Goal: Information Seeking & Learning: Learn about a topic

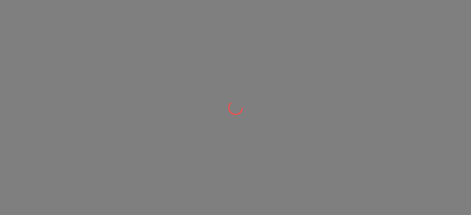
drag, startPoint x: 0, startPoint y: 0, endPoint x: 175, endPoint y: 156, distance: 234.1
click at [175, 156] on div at bounding box center [235, 107] width 471 height 215
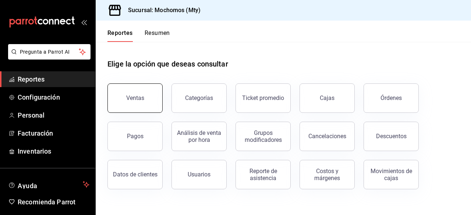
click at [145, 101] on button "Ventas" at bounding box center [134, 97] width 55 height 29
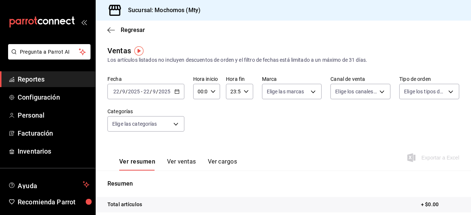
click at [177, 95] on div "[DATE] [DATE] - [DATE] [DATE]" at bounding box center [145, 91] width 77 height 15
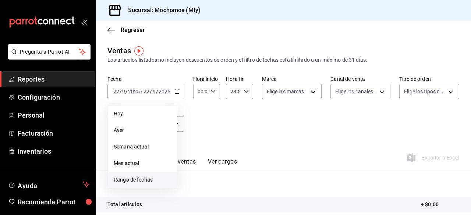
click at [137, 181] on span "Rango de fechas" at bounding box center [142, 180] width 57 height 8
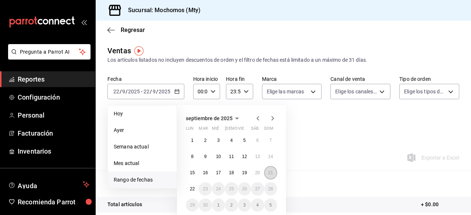
click at [268, 172] on abbr "21" at bounding box center [270, 172] width 5 height 5
click at [192, 190] on abbr "22" at bounding box center [192, 188] width 5 height 5
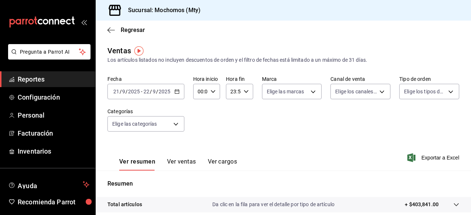
click at [213, 91] on \(Stroke\) "button" at bounding box center [213, 91] width 4 height 3
click at [210, 90] on icon "button" at bounding box center [212, 91] width 5 height 5
click at [198, 136] on span "05" at bounding box center [198, 136] width 1 height 6
type input "05:00"
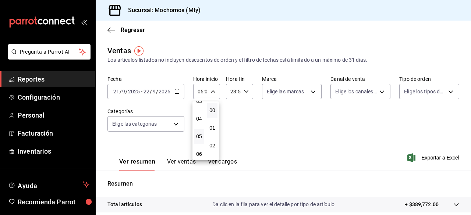
click at [245, 94] on div at bounding box center [235, 107] width 471 height 215
click at [245, 94] on icon "button" at bounding box center [245, 91] width 5 height 5
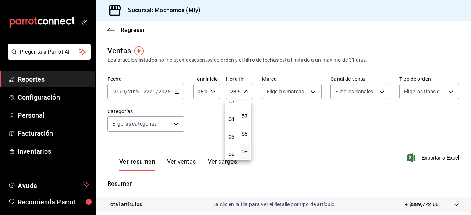
scroll to position [64, 0]
click at [231, 135] on span "05" at bounding box center [231, 134] width 1 height 6
click at [244, 112] on span "00" at bounding box center [244, 110] width 1 height 6
type input "05:00"
click at [307, 92] on div at bounding box center [235, 107] width 471 height 215
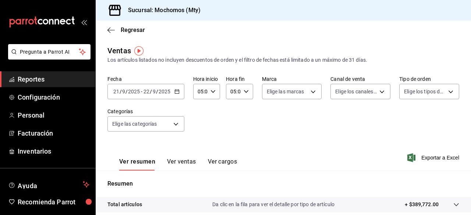
click at [307, 92] on div at bounding box center [235, 107] width 471 height 215
click at [307, 92] on body "Pregunta a Parrot AI Reportes Configuración Personal Facturación Inventarios Ay…" at bounding box center [235, 107] width 471 height 215
click at [267, 119] on input "checkbox" at bounding box center [267, 120] width 7 height 7
checkbox input "true"
type input "b352ad34-a903-4246-b8b1-197398375429"
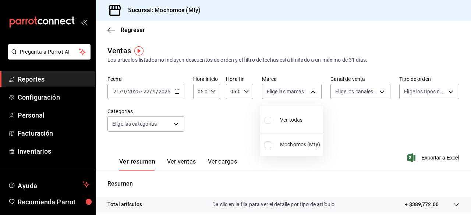
checkbox input "true"
click at [374, 93] on div at bounding box center [235, 107] width 471 height 215
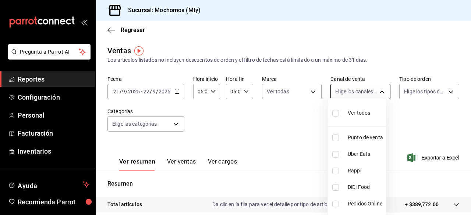
click at [376, 91] on body "Pregunta a Parrot AI Reportes Configuración Personal Facturación Inventarios Ay…" at bounding box center [235, 107] width 471 height 215
click at [337, 113] on input "checkbox" at bounding box center [335, 113] width 7 height 7
checkbox input "true"
type input "PARROT,UBER_EATS,RAPPI,DIDI_FOOD,ONLINE"
checkbox input "true"
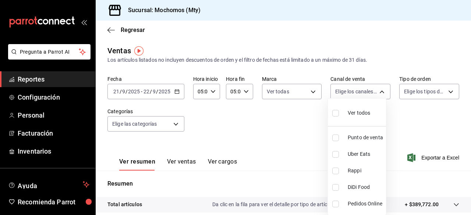
checkbox input "true"
click at [408, 96] on div at bounding box center [235, 107] width 471 height 215
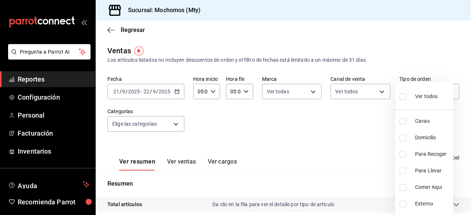
click at [408, 96] on body "Pregunta a Parrot AI Reportes Configuración Personal Facturación Inventarios Ay…" at bounding box center [235, 107] width 471 height 215
click at [402, 96] on input "checkbox" at bounding box center [402, 96] width 7 height 7
checkbox input "true"
type input "7f152bcd-c808-43b1-8377-7ee3764f5c48,abc1671a-a22f-403c-8860-9d090036c428,f5090…"
checkbox input "true"
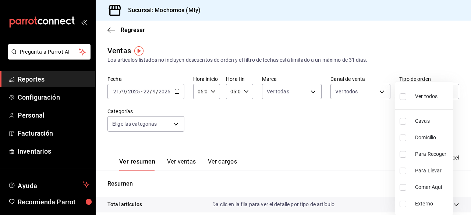
checkbox input "true"
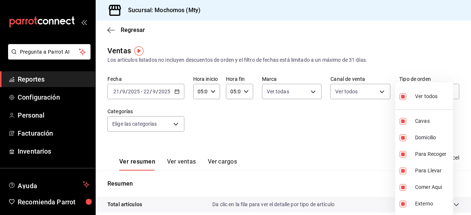
click at [426, 41] on div at bounding box center [235, 107] width 471 height 215
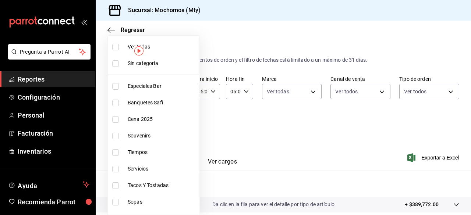
click at [175, 125] on body "Pregunta a Parrot AI Reportes Configuración Personal Facturación Inventarios Ay…" at bounding box center [235, 107] width 471 height 215
click at [117, 46] on input "checkbox" at bounding box center [115, 47] width 7 height 7
checkbox input "true"
type input "ca062f0f-28a6-4a2e-835a-bf626b46f614,ff02f0f8-cf27-4ea8-b513-1d5c0356e4fc,aaf97…"
checkbox input "true"
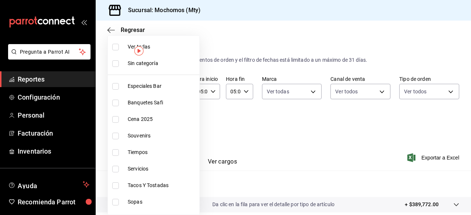
checkbox input "true"
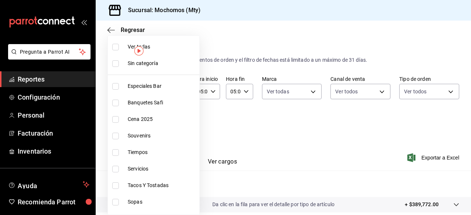
checkbox input "true"
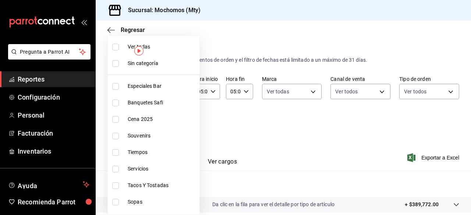
checkbox input "true"
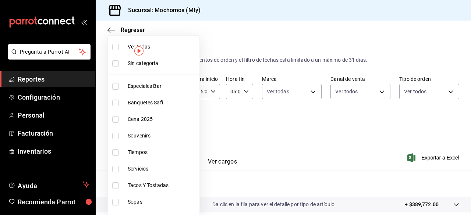
checkbox input "true"
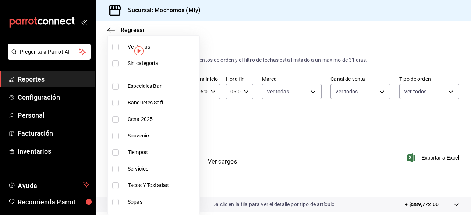
checkbox input "true"
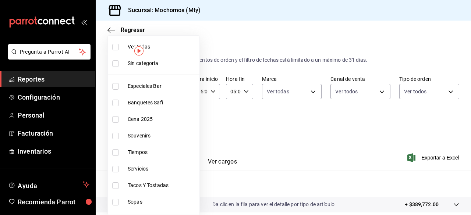
checkbox input "true"
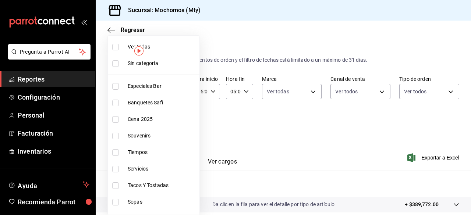
checkbox input "true"
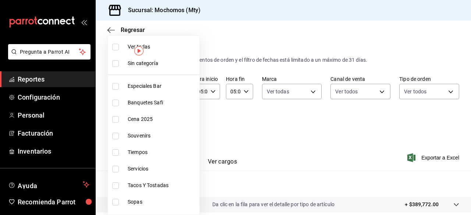
checkbox input "true"
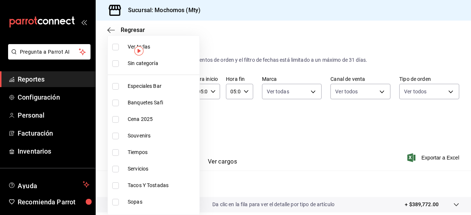
checkbox input "true"
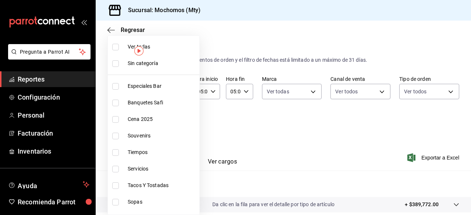
checkbox input "true"
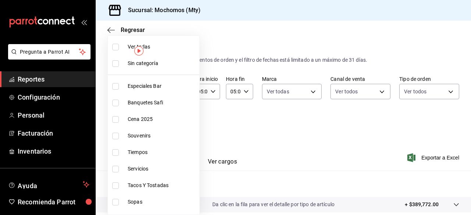
checkbox input "true"
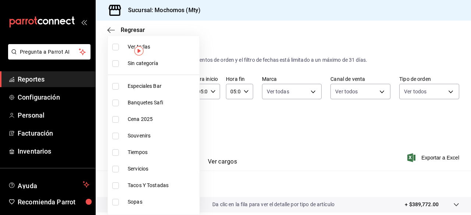
checkbox input "true"
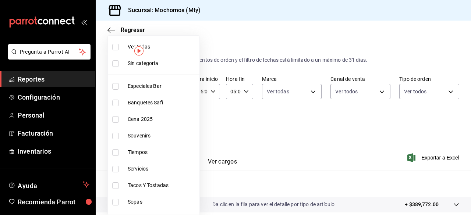
checkbox input "true"
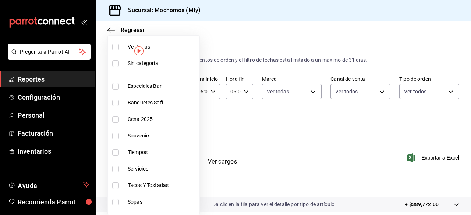
checkbox input "true"
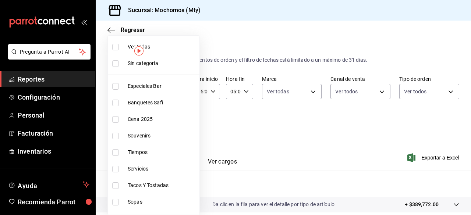
checkbox input "true"
click at [115, 63] on input "checkbox" at bounding box center [115, 63] width 7 height 7
checkbox input "true"
click at [337, 125] on div at bounding box center [235, 107] width 471 height 215
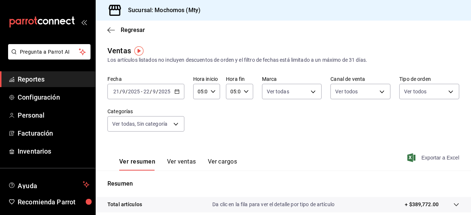
click at [407, 157] on icon "button" at bounding box center [411, 157] width 8 height 9
click at [31, 81] on span "Reportes" at bounding box center [54, 79] width 72 height 10
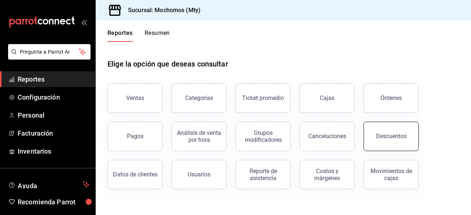
click at [380, 136] on div "Descuentos" at bounding box center [391, 136] width 31 height 7
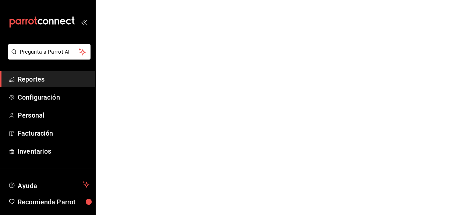
click at [380, 0] on html "Pregunta a Parrot AI Reportes Configuración Personal Facturación Inventarios Ay…" at bounding box center [235, 0] width 471 height 0
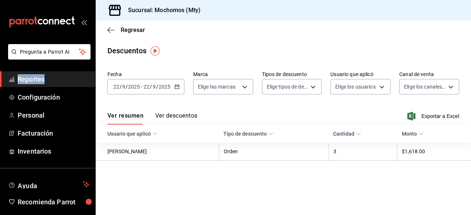
click at [175, 86] on \(Stroke\) "button" at bounding box center [177, 86] width 4 height 0
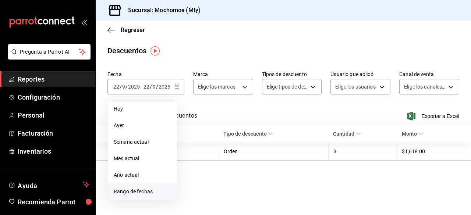
click at [132, 192] on span "Rango de fechas" at bounding box center [142, 192] width 57 height 8
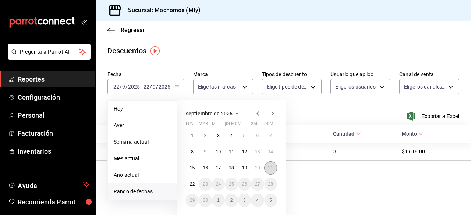
click at [270, 165] on abbr "21" at bounding box center [270, 167] width 5 height 5
click at [190, 187] on button "22" at bounding box center [192, 184] width 13 height 13
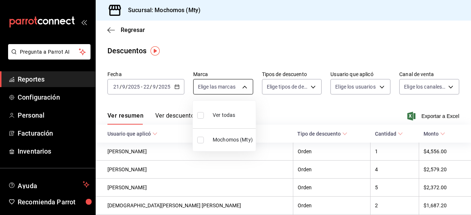
click at [230, 85] on body "Pregunta a Parrot AI Reportes Configuración Personal Facturación Inventarios Ay…" at bounding box center [235, 107] width 471 height 215
click at [198, 117] on input "checkbox" at bounding box center [200, 115] width 7 height 7
checkbox input "true"
type input "b352ad34-a903-4246-b8b1-197398375429"
checkbox input "true"
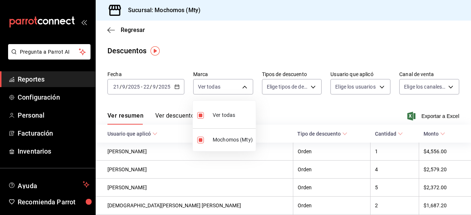
click at [306, 90] on div at bounding box center [235, 107] width 471 height 215
click at [306, 90] on div "Ver todas Mochomos (Mty)" at bounding box center [235, 107] width 471 height 215
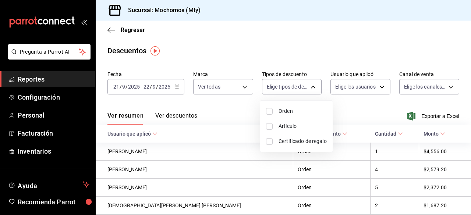
click at [306, 90] on body "Pregunta a Parrot AI Reportes Configuración Personal Facturación Inventarios Ay…" at bounding box center [235, 107] width 471 height 215
click at [271, 111] on input "checkbox" at bounding box center [269, 111] width 7 height 7
checkbox input "true"
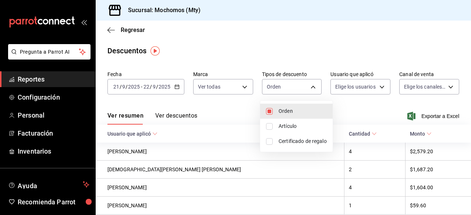
click at [263, 128] on li "Artículo" at bounding box center [296, 126] width 72 height 15
type input "ORDER"
click at [269, 126] on input "checkbox" at bounding box center [269, 126] width 7 height 7
checkbox input "true"
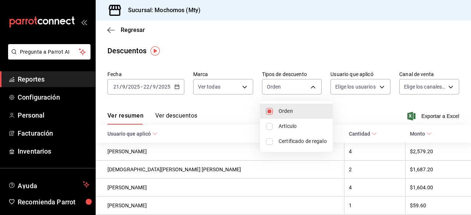
type input "ORDER,ORDER_ITEM"
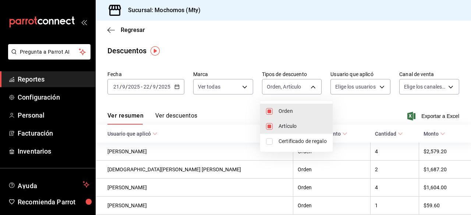
click at [269, 142] on input "checkbox" at bounding box center [269, 141] width 7 height 7
checkbox input "true"
type input "ORDER,ORDER_ITEM,CARD_REWARD"
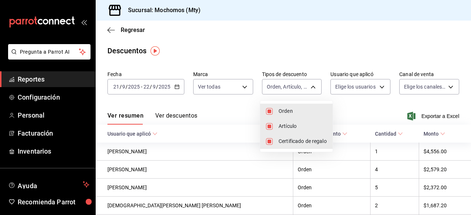
click at [348, 83] on div at bounding box center [235, 107] width 471 height 215
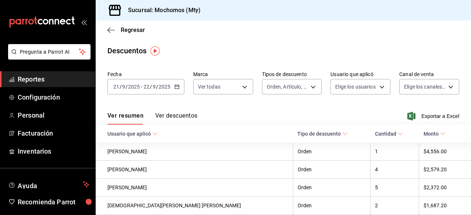
click at [348, 83] on body "Pregunta a Parrot AI Reportes Configuración Personal Facturación Inventarios Ay…" at bounding box center [235, 107] width 471 height 215
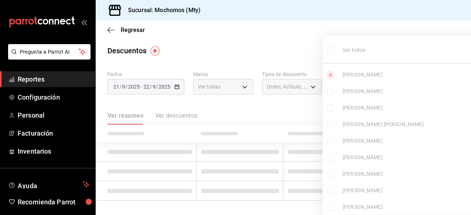
type input "cad61d65-d366-498f-912f-95c9e6df5e82"
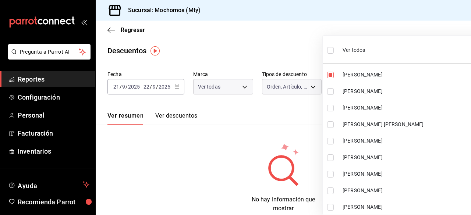
click at [331, 51] on input "checkbox" at bounding box center [330, 50] width 7 height 7
checkbox input "true"
click at [331, 51] on ul "Ver todos [PERSON_NAME] [PERSON_NAME] [PERSON_NAME] [PERSON_NAME] [PERSON_NAME]…" at bounding box center [413, 128] width 183 height 184
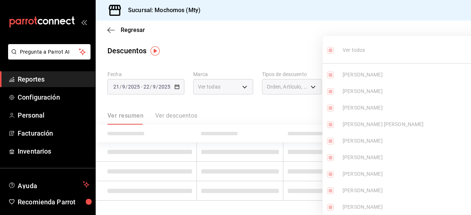
type input "cad61d65-d366-498f-912f-95c9e6df5e82,00b7632e-55f8-49a2-b18e-06421bfefc8e,cd038…"
checkbox input "true"
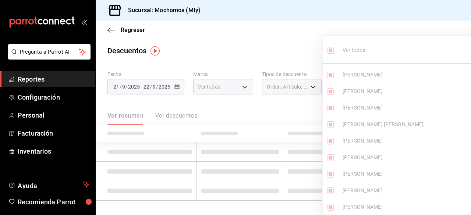
checkbox input "true"
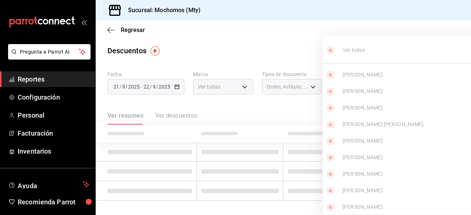
checkbox input "true"
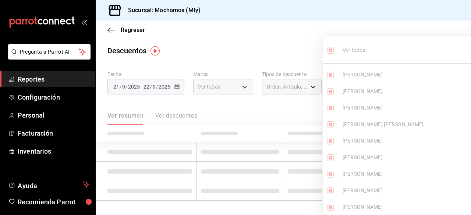
checkbox input "true"
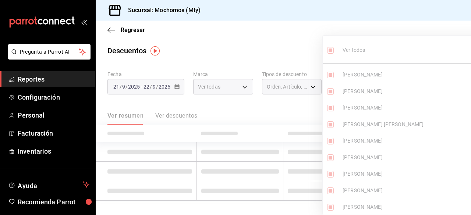
checkbox input "true"
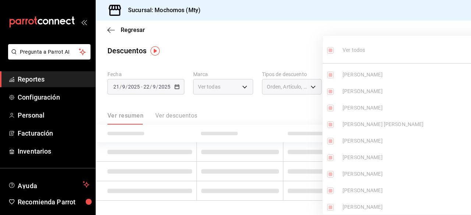
checkbox input "true"
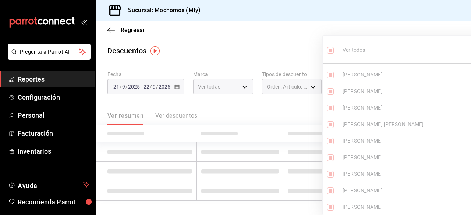
checkbox input "true"
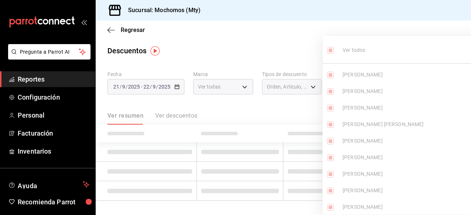
checkbox input "true"
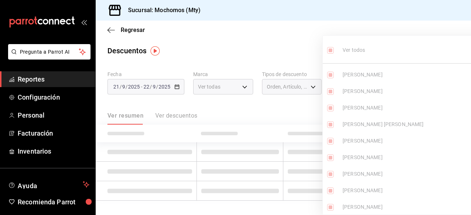
checkbox input "true"
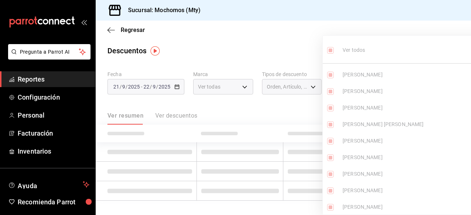
checkbox input "true"
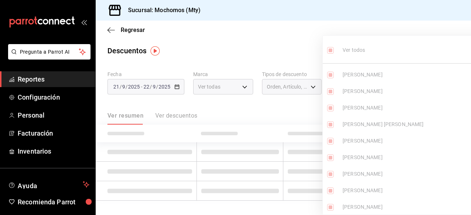
checkbox input "true"
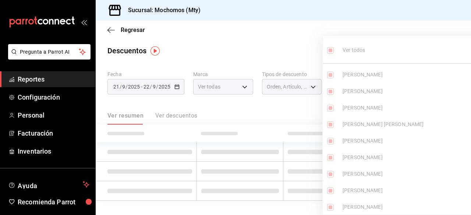
checkbox input "true"
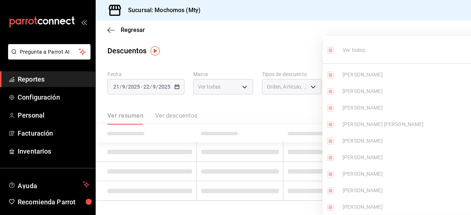
checkbox input "true"
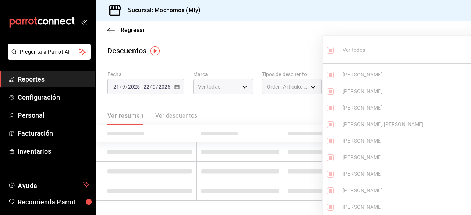
checkbox input "true"
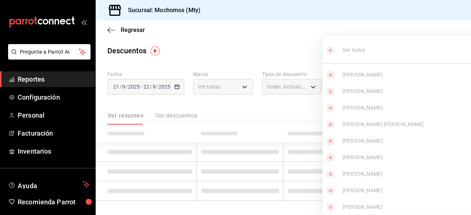
checkbox input "true"
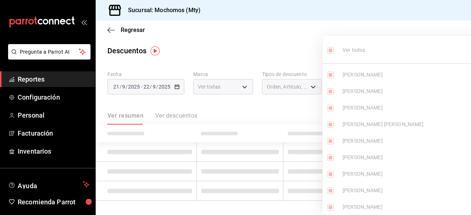
checkbox input "true"
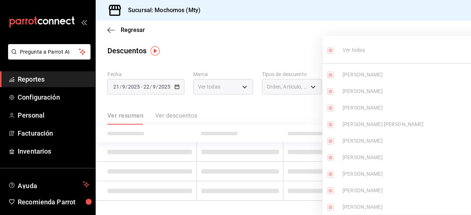
checkbox input "true"
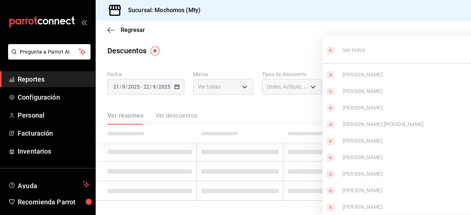
checkbox input "true"
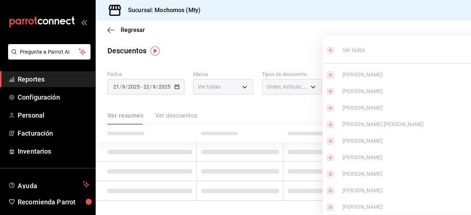
checkbox input "true"
click at [282, 55] on div at bounding box center [235, 107] width 471 height 215
click at [276, 43] on div at bounding box center [235, 107] width 471 height 215
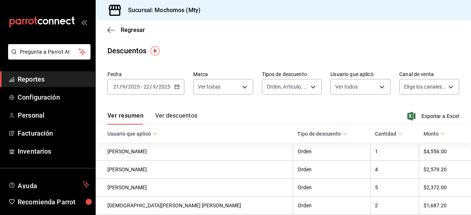
click at [291, 39] on div "Regresar" at bounding box center [283, 30] width 375 height 19
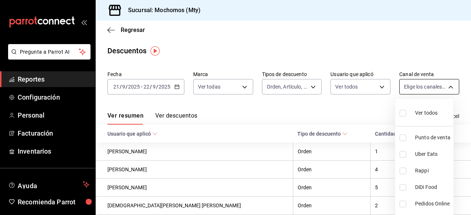
click at [421, 87] on body "Pregunta a Parrot AI Reportes Configuración Personal Facturación Inventarios Ay…" at bounding box center [235, 107] width 471 height 215
click at [404, 114] on input "checkbox" at bounding box center [402, 113] width 7 height 7
click at [382, 49] on div at bounding box center [235, 107] width 471 height 215
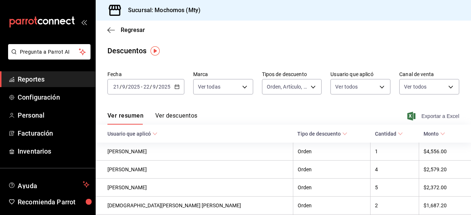
click at [407, 117] on icon "button" at bounding box center [411, 116] width 8 height 9
